Goal: Information Seeking & Learning: Learn about a topic

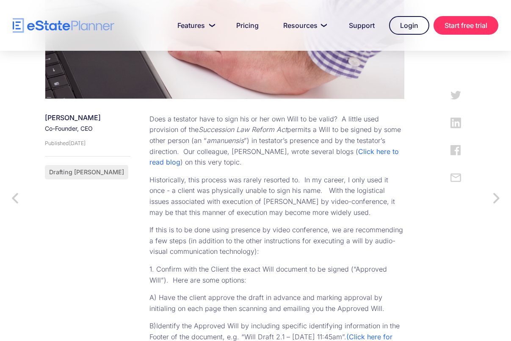
scroll to position [339, 0]
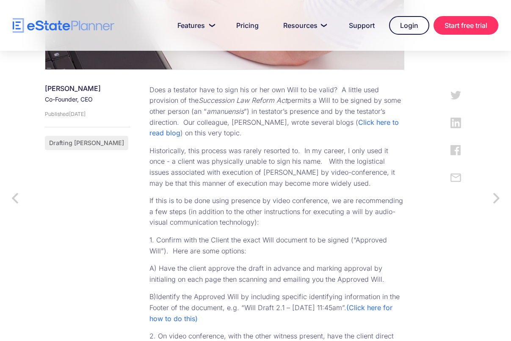
click at [290, 149] on p "Historically, this process was rarely resorted to. In my career, I only used it…" at bounding box center [277, 167] width 255 height 43
click at [322, 280] on p "A) Have the client approve the draft in advance and marking approval by initial…" at bounding box center [277, 275] width 255 height 22
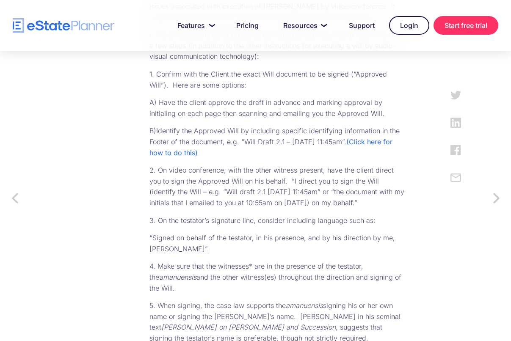
scroll to position [508, 0]
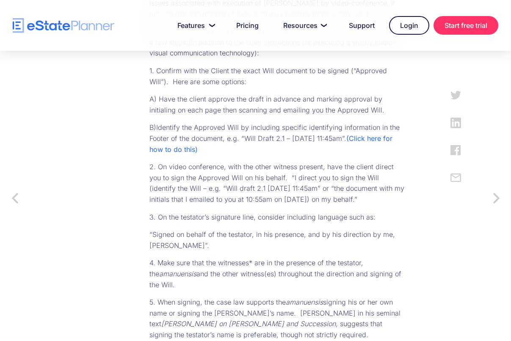
click at [218, 219] on p "3. On the testator’s signature line, consider including language such as:" at bounding box center [277, 217] width 255 height 11
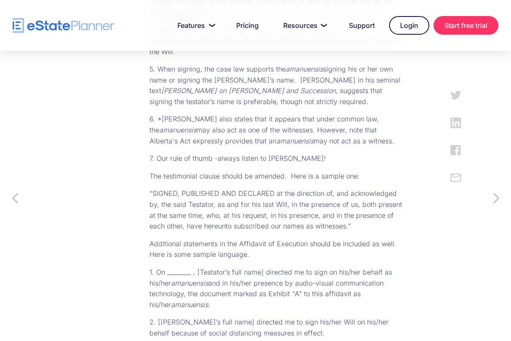
scroll to position [763, 0]
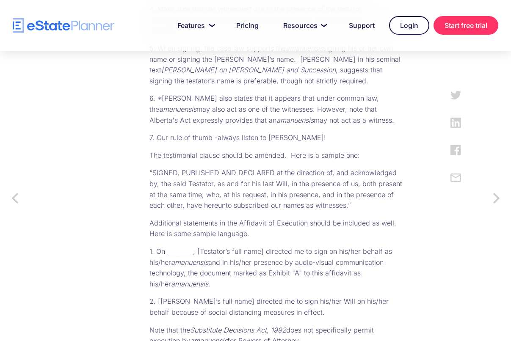
click at [229, 211] on div "Does a testator have to sign his or her own Will to be valid? A little used pro…" at bounding box center [269, 21] width 272 height 721
click at [229, 204] on p "“SIGNED, PUBLISHED AND DECLARED at the direction of, and acknowledged by, the s…" at bounding box center [277, 189] width 255 height 43
click at [226, 205] on p "“SIGNED, PUBLISHED AND DECLARED at the direction of, and acknowledged by, the s…" at bounding box center [277, 189] width 255 height 43
click at [228, 205] on p "“SIGNED, PUBLISHED AND DECLARED at the direction of, and acknowledged by, the s…" at bounding box center [277, 189] width 255 height 43
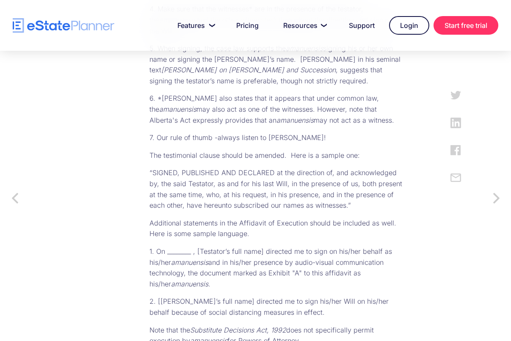
click at [228, 205] on p "“SIGNED, PUBLISHED AND DECLARED at the direction of, and acknowledged by, the s…" at bounding box center [277, 189] width 255 height 43
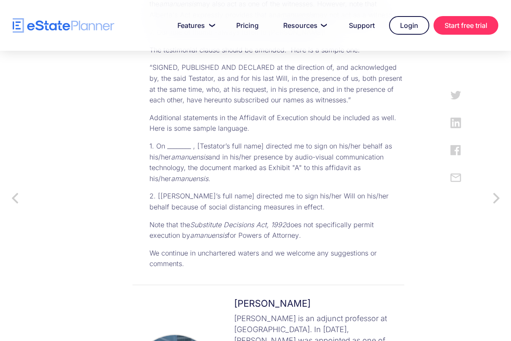
scroll to position [890, 0]
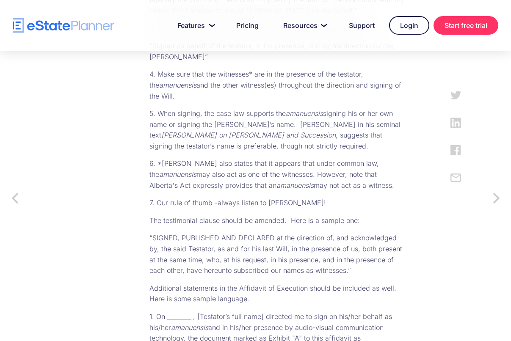
scroll to position [678, 0]
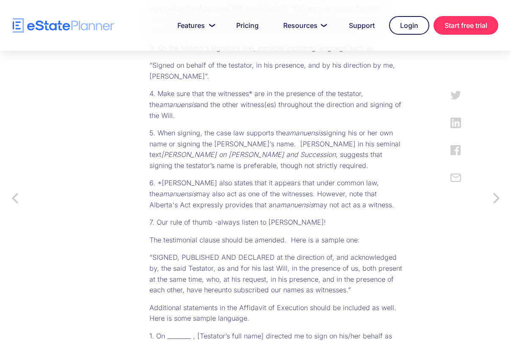
click at [259, 166] on p "5. When signing, the case law supports the amanuensis signing his or her own na…" at bounding box center [277, 149] width 255 height 43
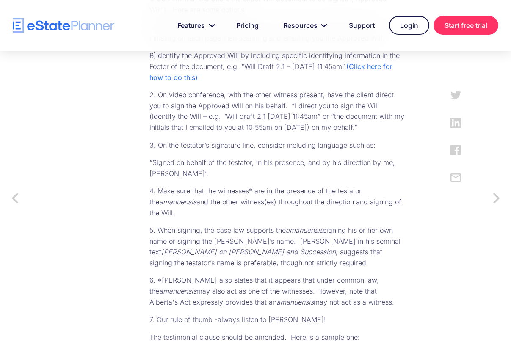
scroll to position [466, 0]
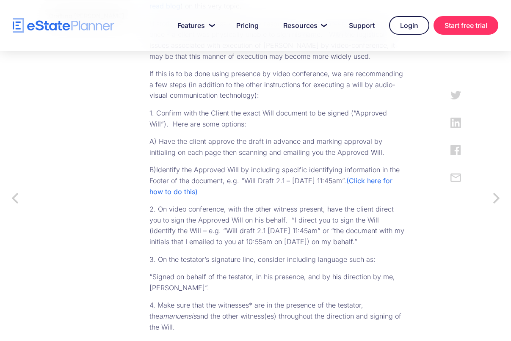
click at [257, 207] on p "2. On video conference, with the other witness present, have the client direct …" at bounding box center [277, 225] width 255 height 43
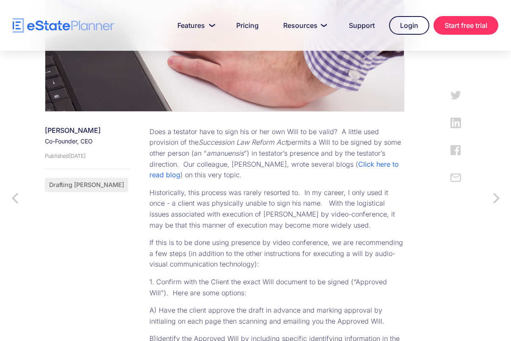
scroll to position [254, 0]
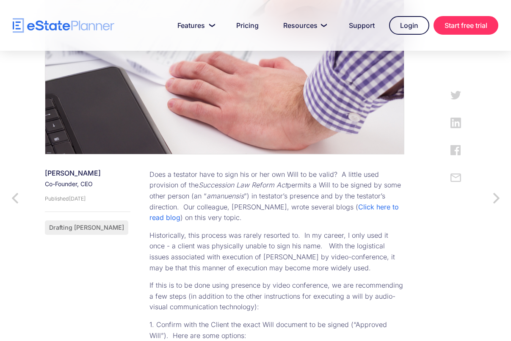
click at [257, 234] on p "Historically, this process was rarely resorted to. In my career, I only used it…" at bounding box center [277, 251] width 255 height 43
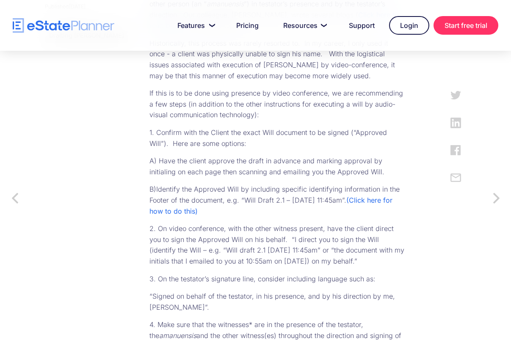
scroll to position [466, 0]
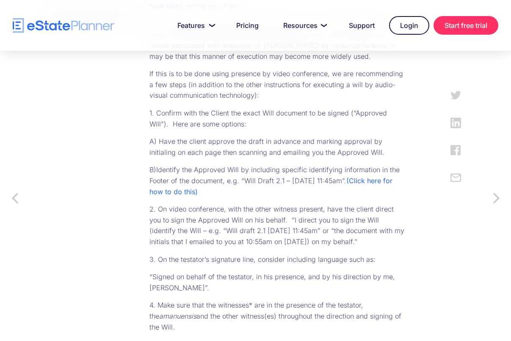
click at [264, 260] on p "3. On the testator’s signature line, consider including language such as:" at bounding box center [277, 260] width 255 height 11
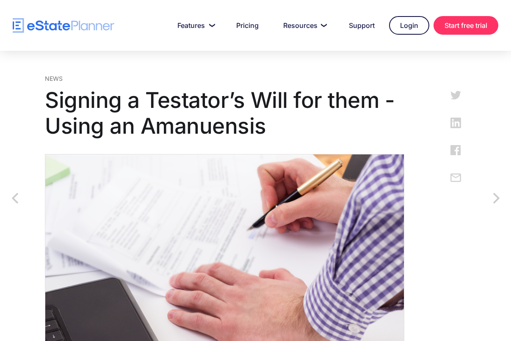
scroll to position [42, 0]
